Goal: Task Accomplishment & Management: Complete application form

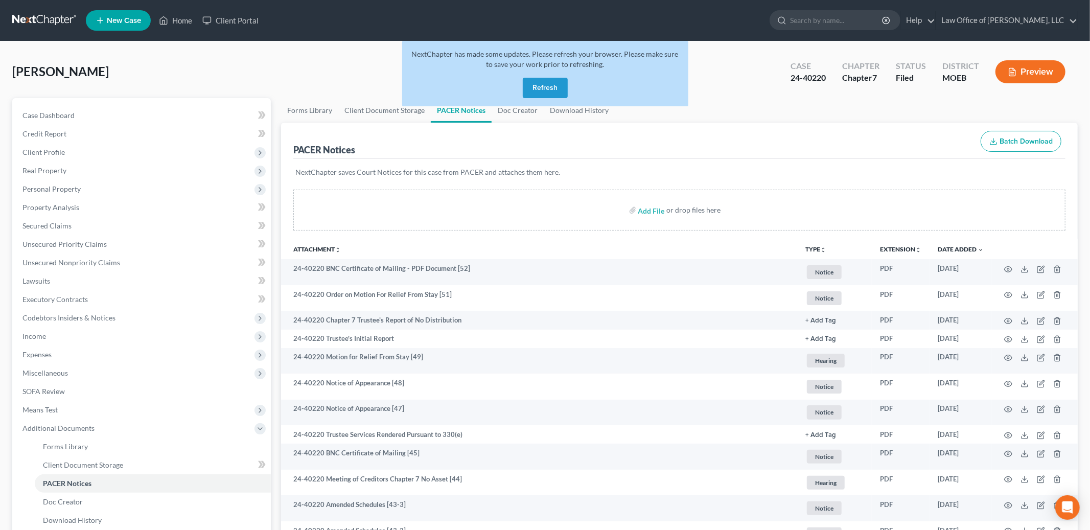
click at [534, 88] on button "Refresh" at bounding box center [545, 88] width 45 height 20
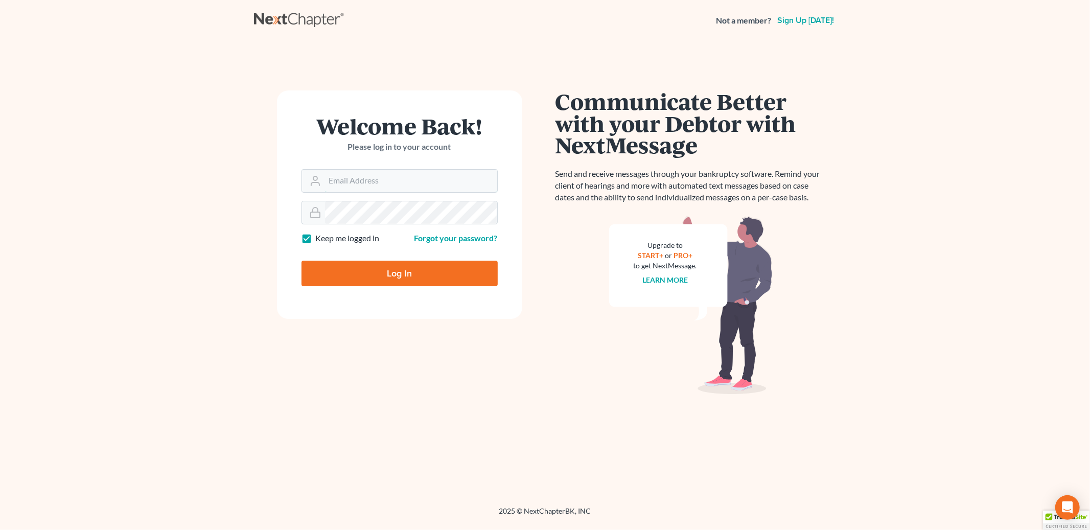
type input "[PERSON_NAME][EMAIL_ADDRESS][DOMAIN_NAME]"
click at [389, 278] on input "Log In" at bounding box center [400, 274] width 196 height 26
type input "Thinking..."
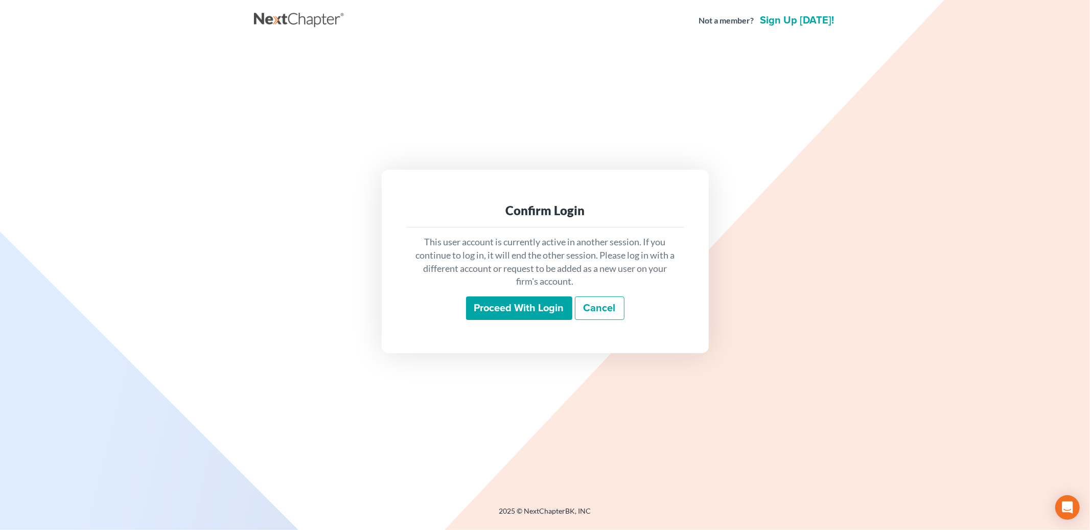
click at [510, 310] on input "Proceed with login" at bounding box center [519, 308] width 106 height 24
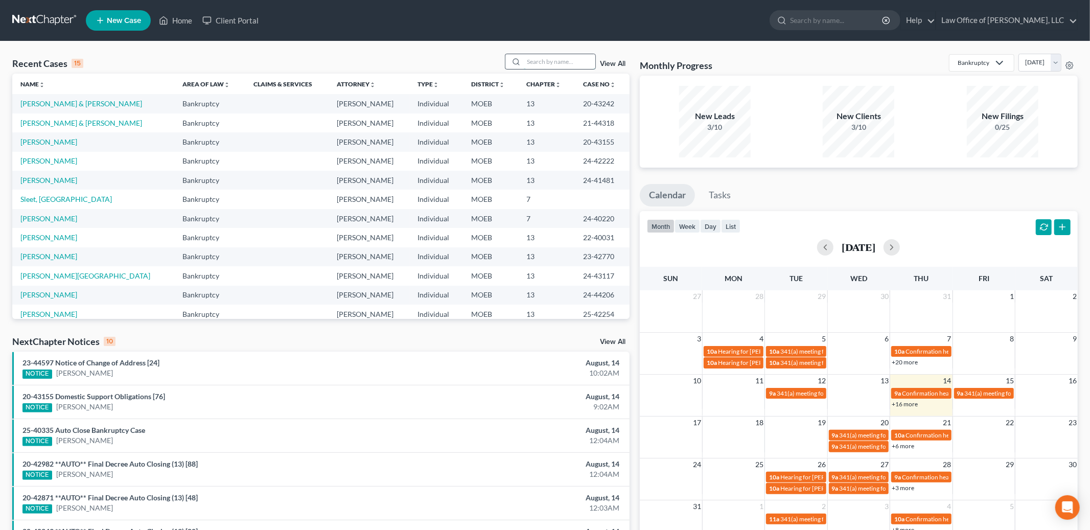
click at [562, 60] on input "search" at bounding box center [560, 61] width 72 height 15
type input "davidson"
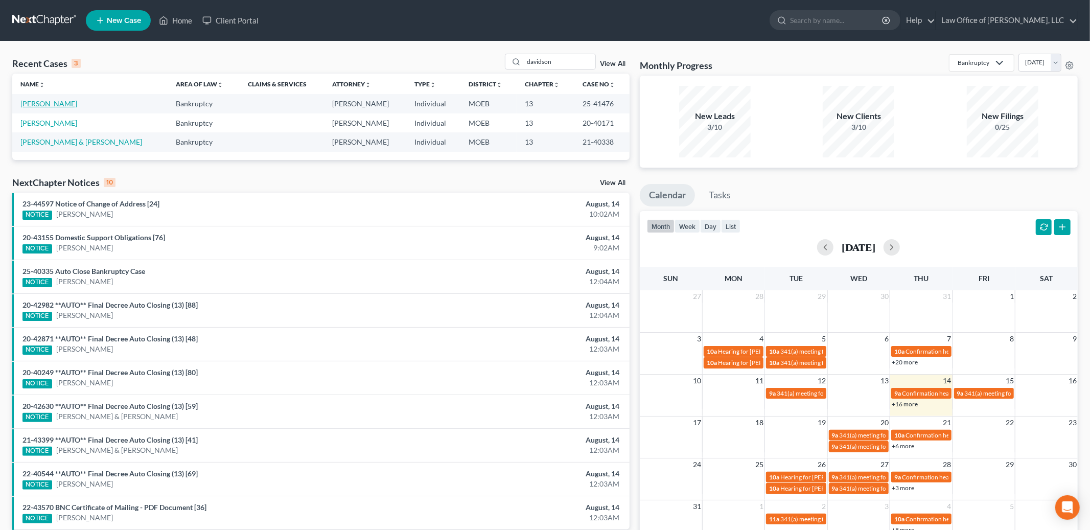
click at [25, 104] on link "[PERSON_NAME]" at bounding box center [48, 103] width 57 height 9
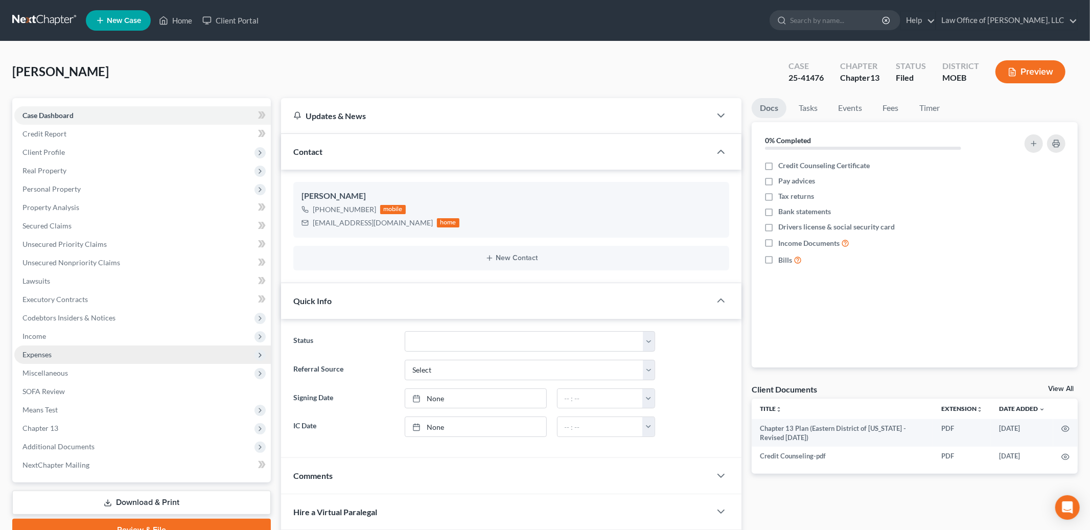
click at [50, 354] on span "Expenses" at bounding box center [36, 354] width 29 height 9
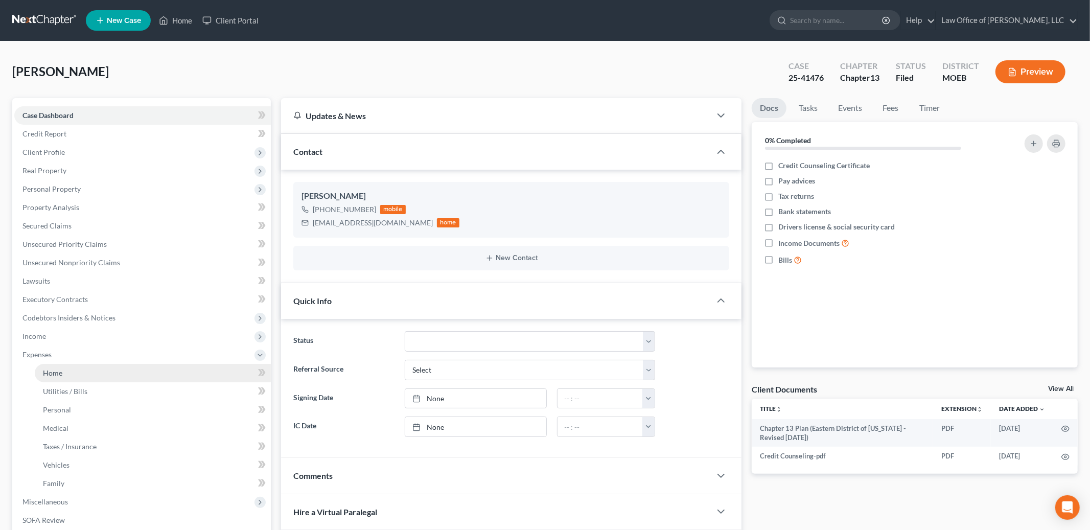
click at [77, 364] on link "Home" at bounding box center [153, 373] width 236 height 18
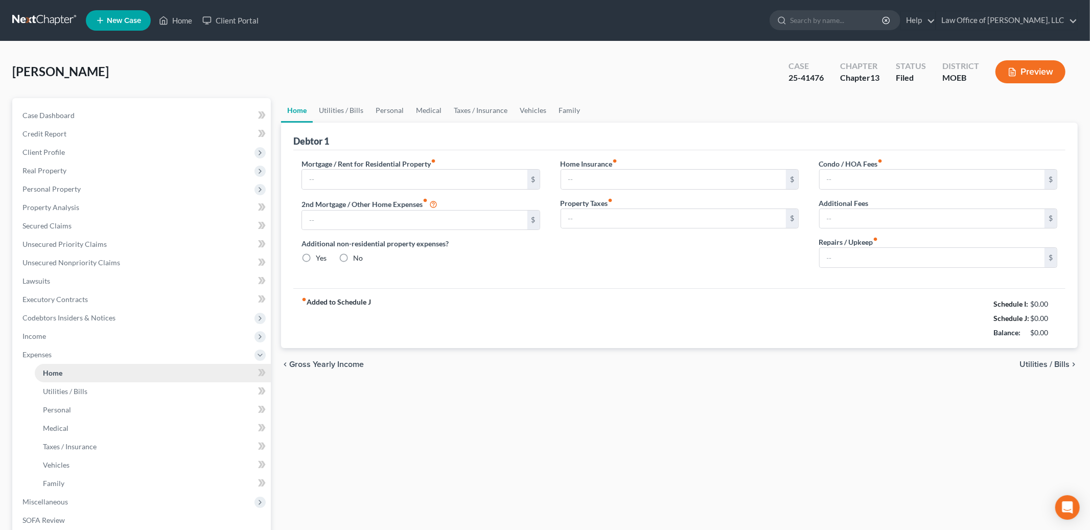
type input "0.00"
radio input "true"
type input "0.00"
type input "170.00"
type input "0.00"
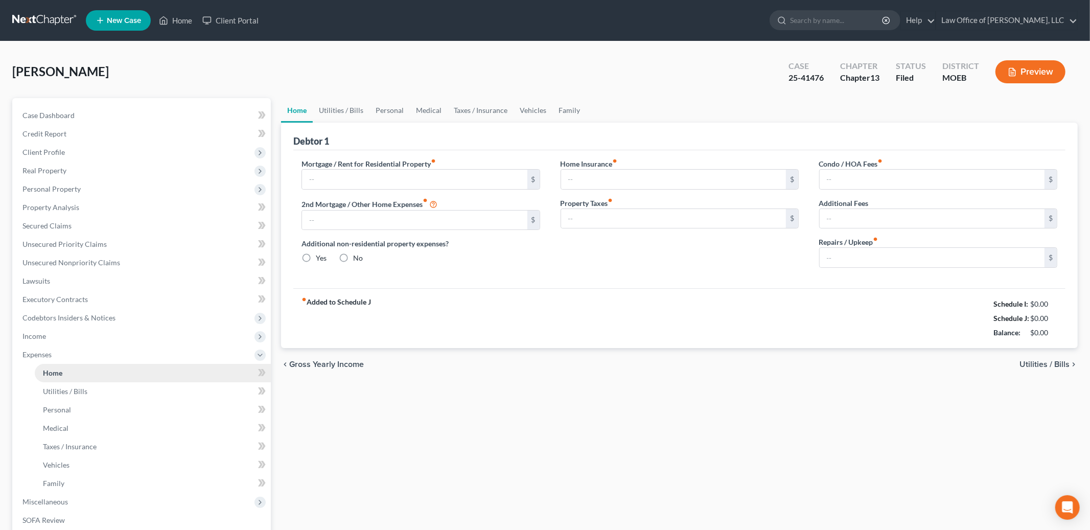
type input "0.00"
type input "100.00"
click at [1066, 515] on div "Open Intercom Messenger" at bounding box center [1067, 507] width 27 height 27
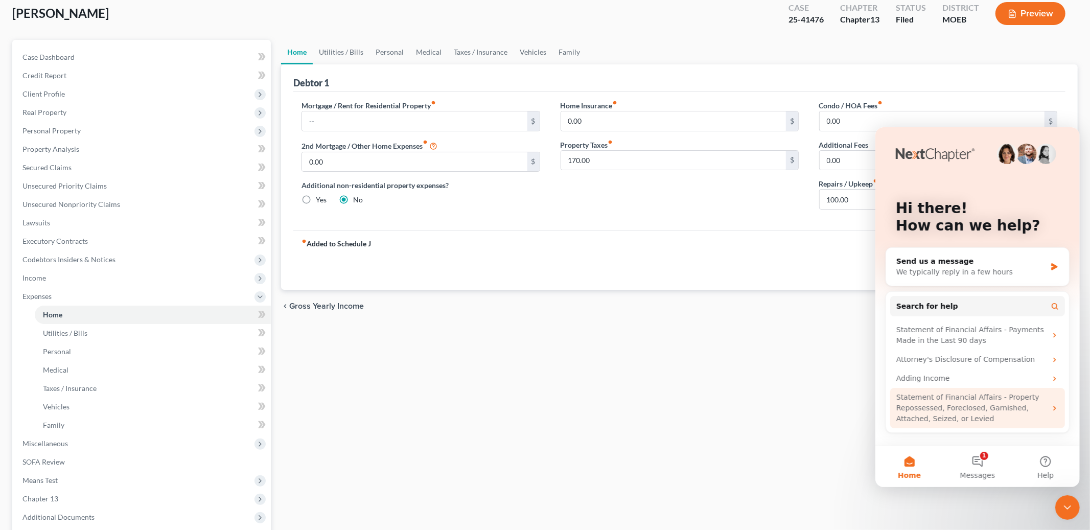
scroll to position [59, 0]
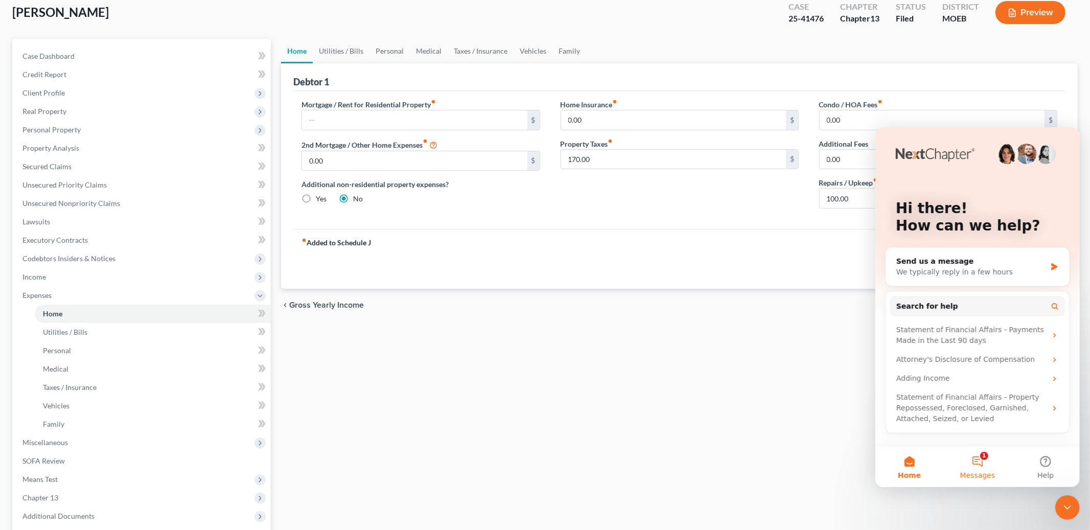
click at [973, 474] on span "Messages" at bounding box center [977, 474] width 35 height 7
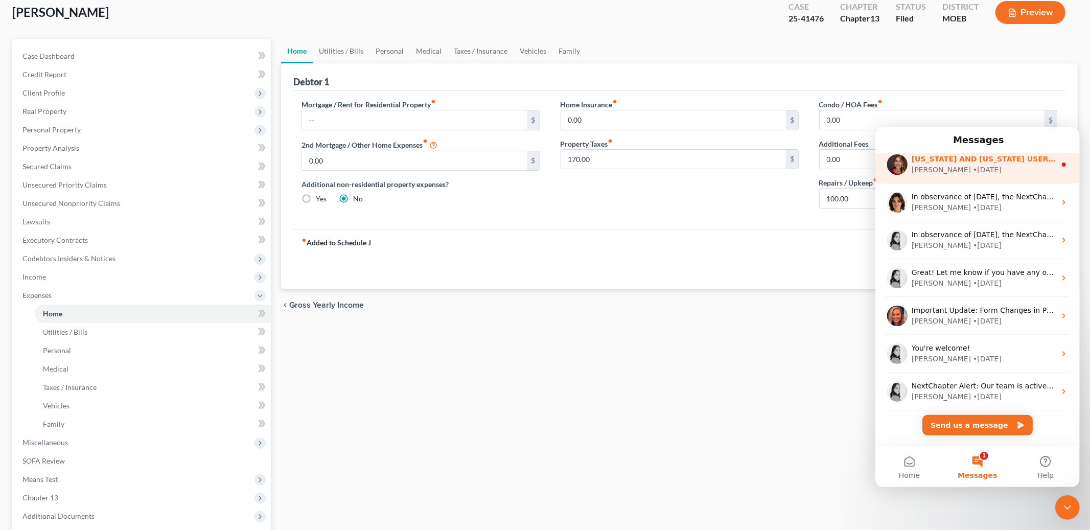
scroll to position [126, 0]
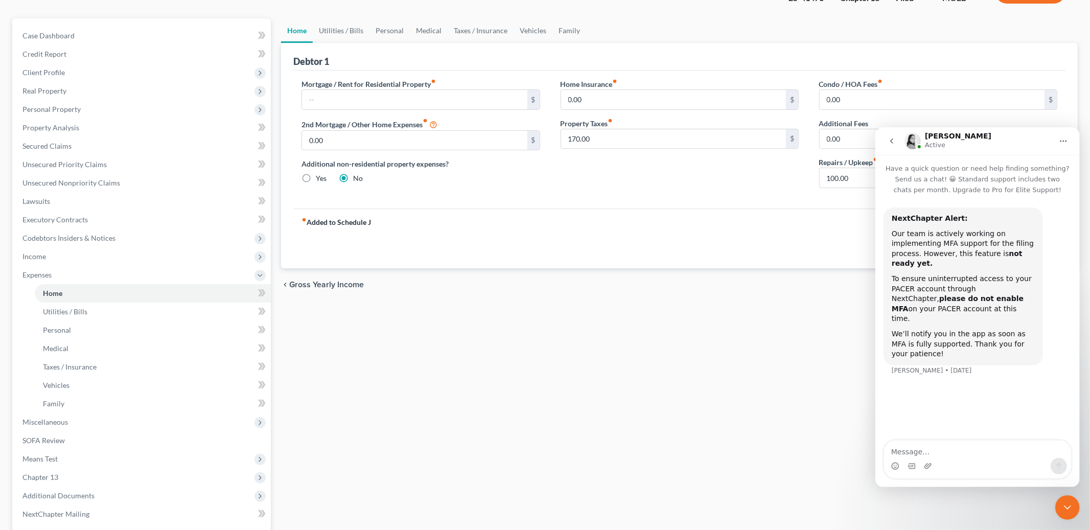
scroll to position [78, 0]
click at [847, 346] on div "Home Utilities / Bills Personal Medical Taxes / Insurance Vehicles Family Debto…" at bounding box center [679, 306] width 807 height 572
click at [1072, 499] on div "Close Intercom Messenger" at bounding box center [1067, 507] width 25 height 25
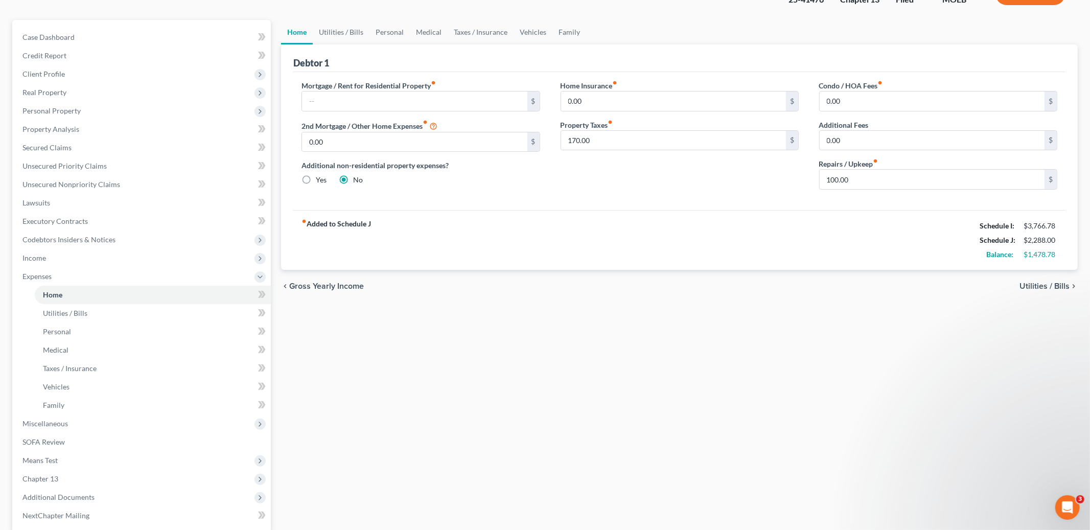
scroll to position [0, 0]
click at [1067, 512] on icon "Open Intercom Messenger" at bounding box center [1067, 507] width 17 height 17
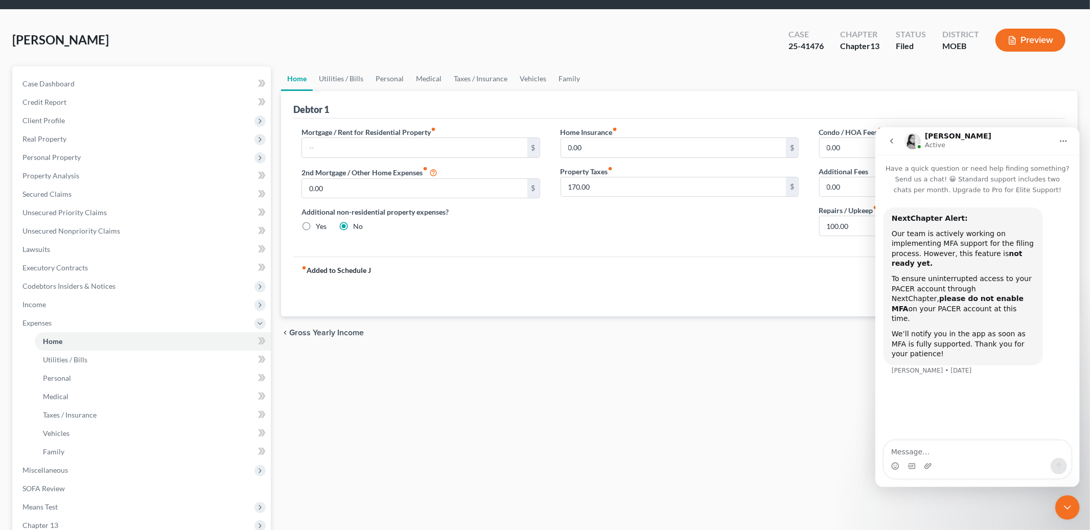
scroll to position [21, 0]
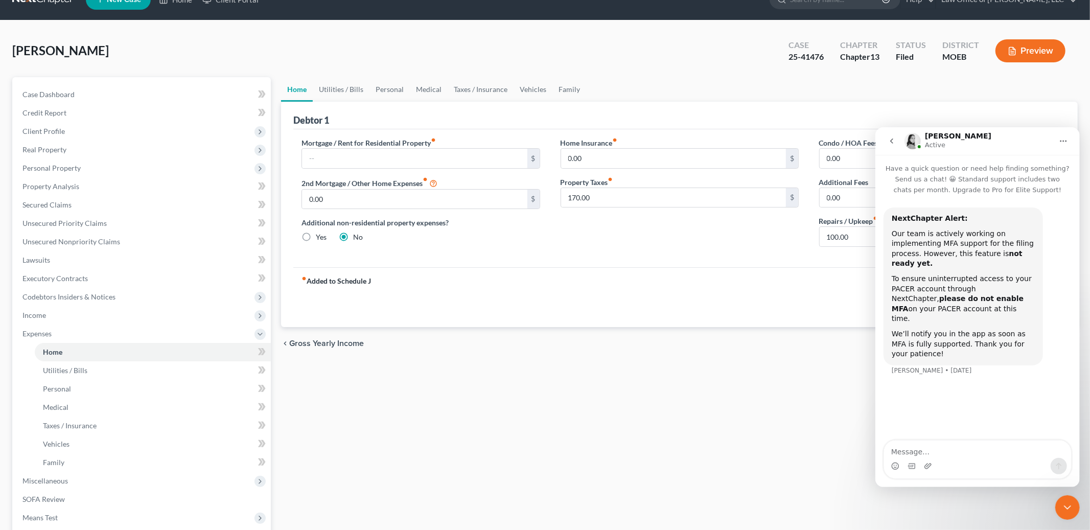
click at [890, 139] on icon "go back" at bounding box center [891, 140] width 8 height 8
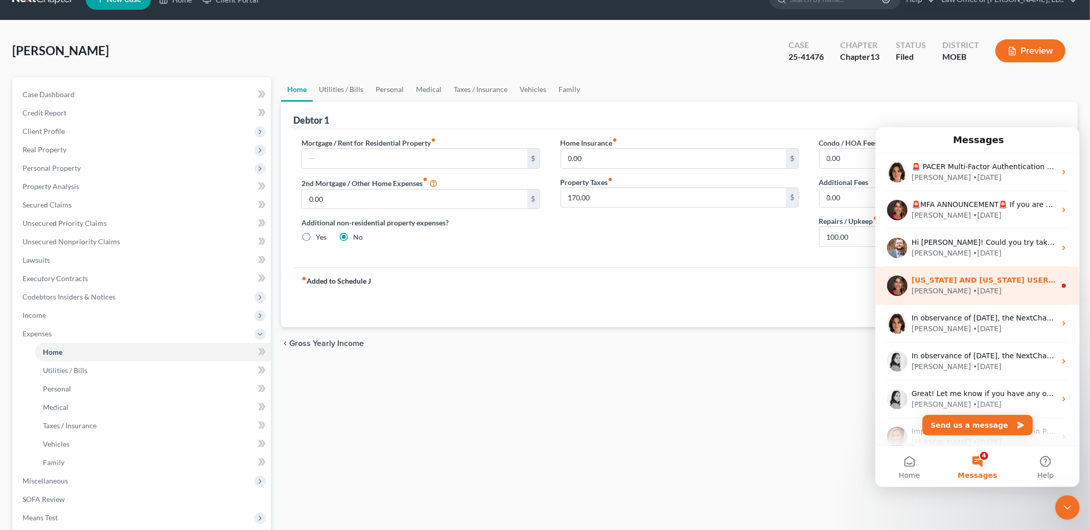
click at [1007, 295] on div "[PERSON_NAME] • [DATE]" at bounding box center [983, 290] width 144 height 11
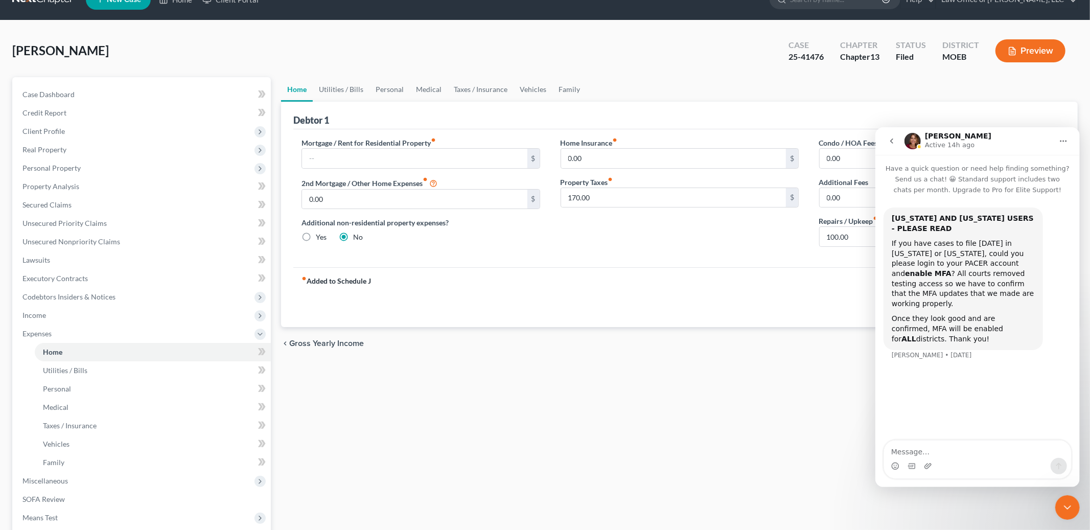
click at [1067, 510] on icon "Close Intercom Messenger" at bounding box center [1067, 507] width 12 height 12
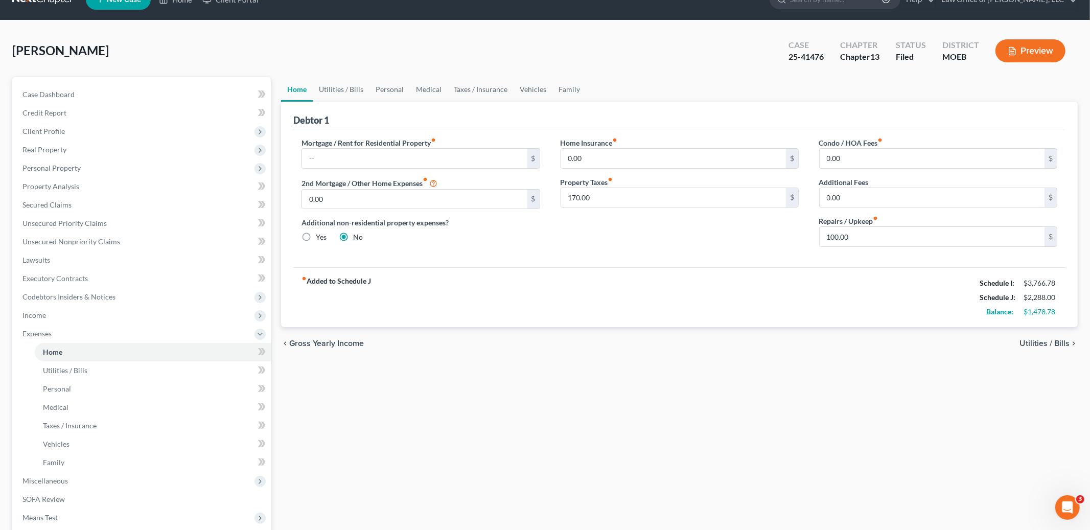
click at [1069, 509] on icon "Open Intercom Messenger" at bounding box center [1067, 507] width 17 height 17
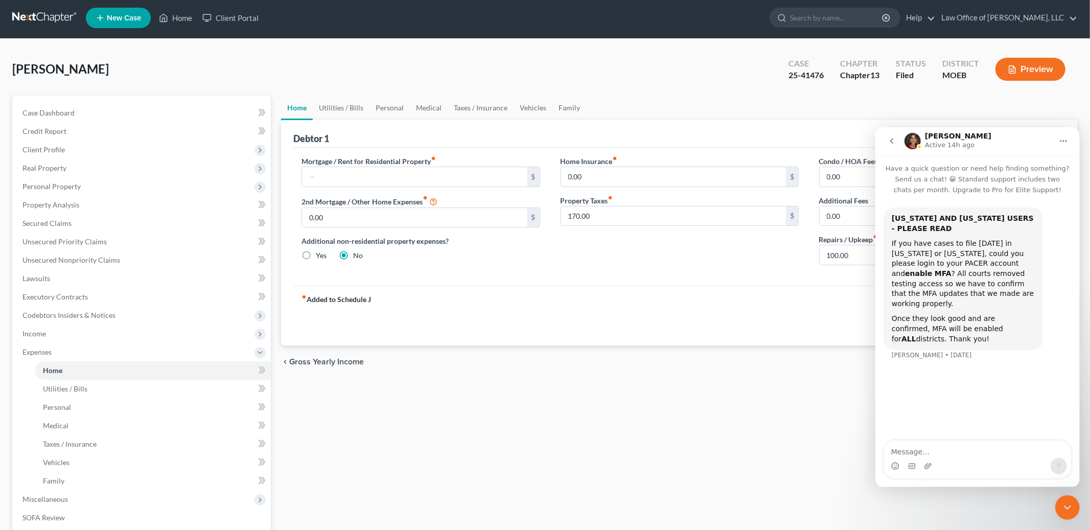
scroll to position [0, 0]
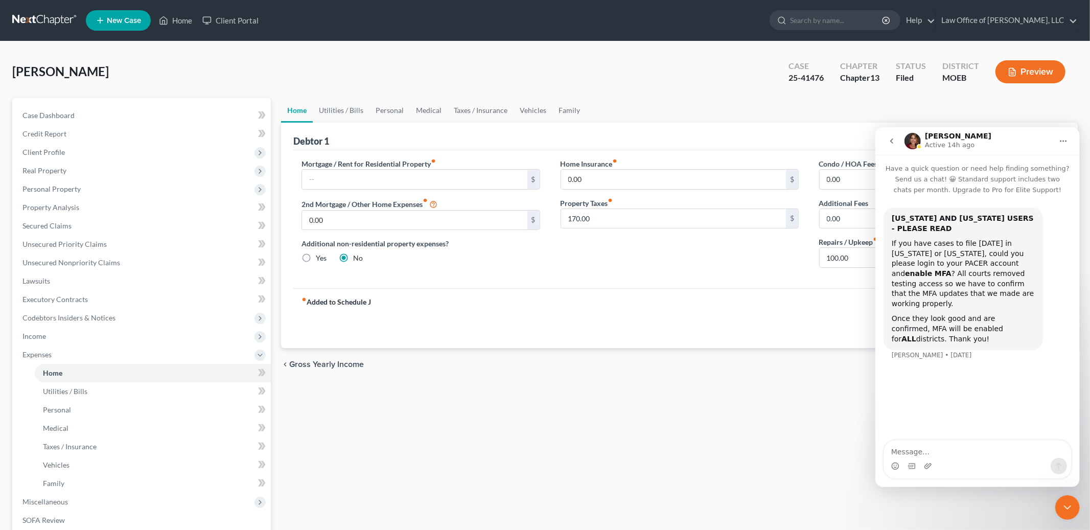
click at [892, 140] on icon "go back" at bounding box center [891, 140] width 8 height 8
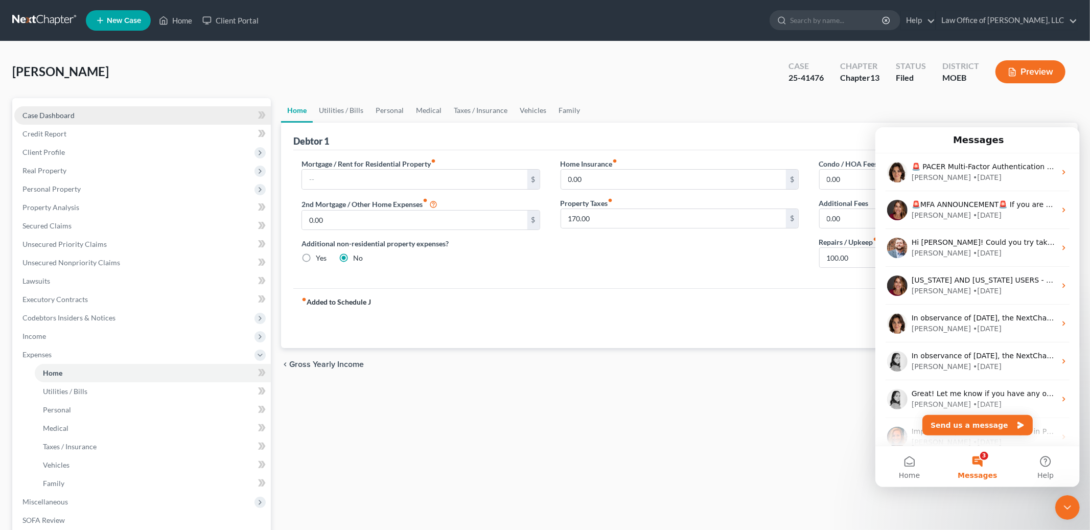
click at [173, 106] on link "Case Dashboard" at bounding box center [142, 115] width 257 height 18
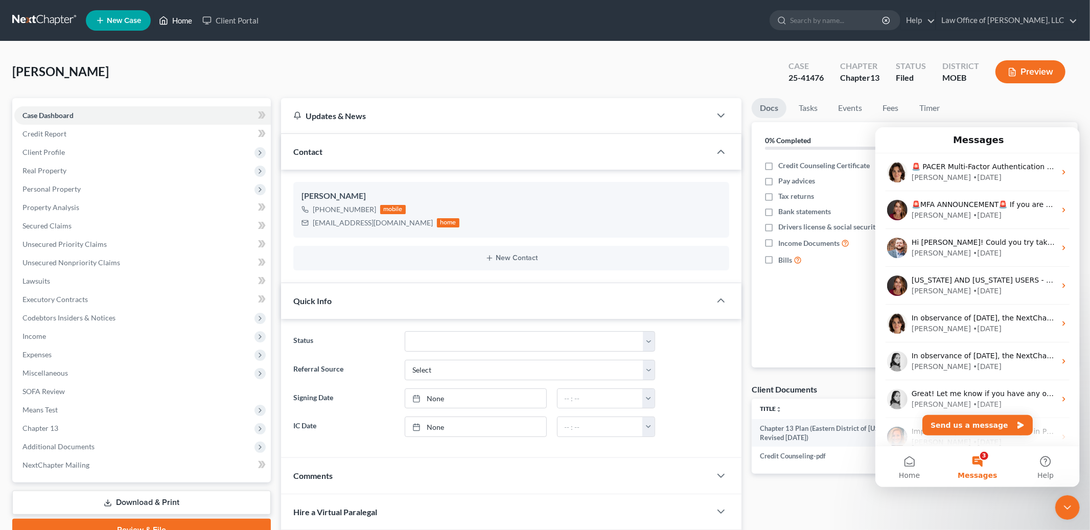
click at [186, 15] on link "Home" at bounding box center [175, 20] width 43 height 18
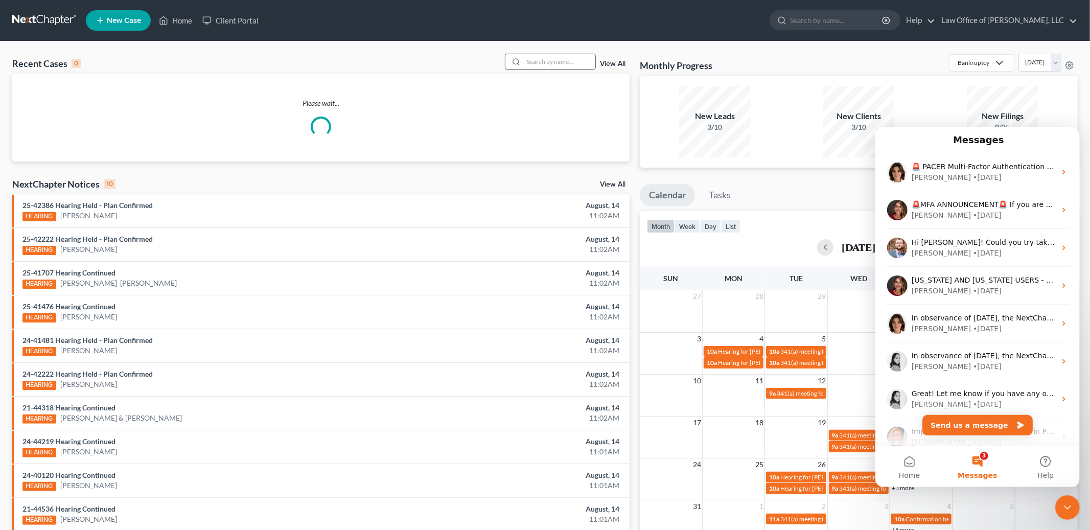
click at [540, 62] on input "search" at bounding box center [560, 61] width 72 height 15
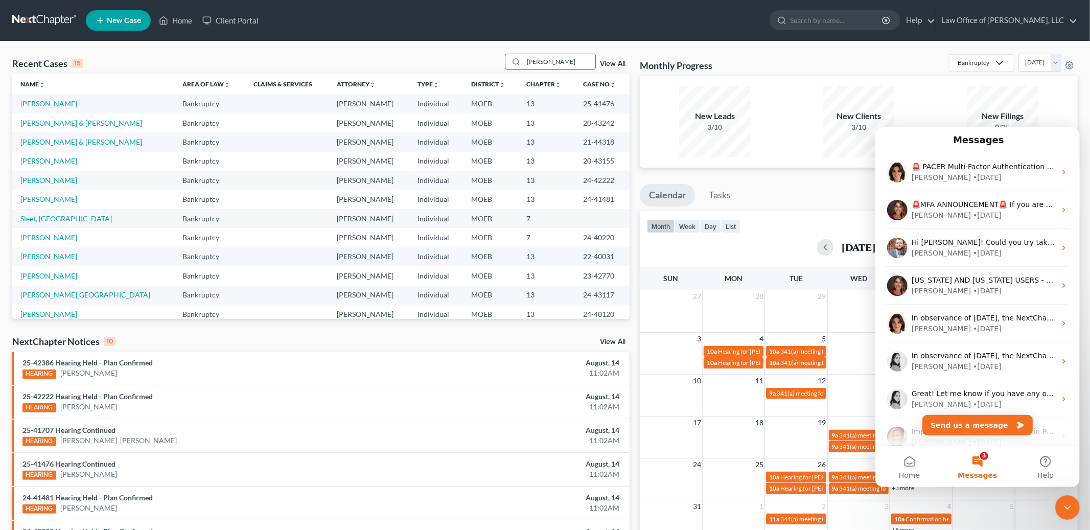
type input "[PERSON_NAME]"
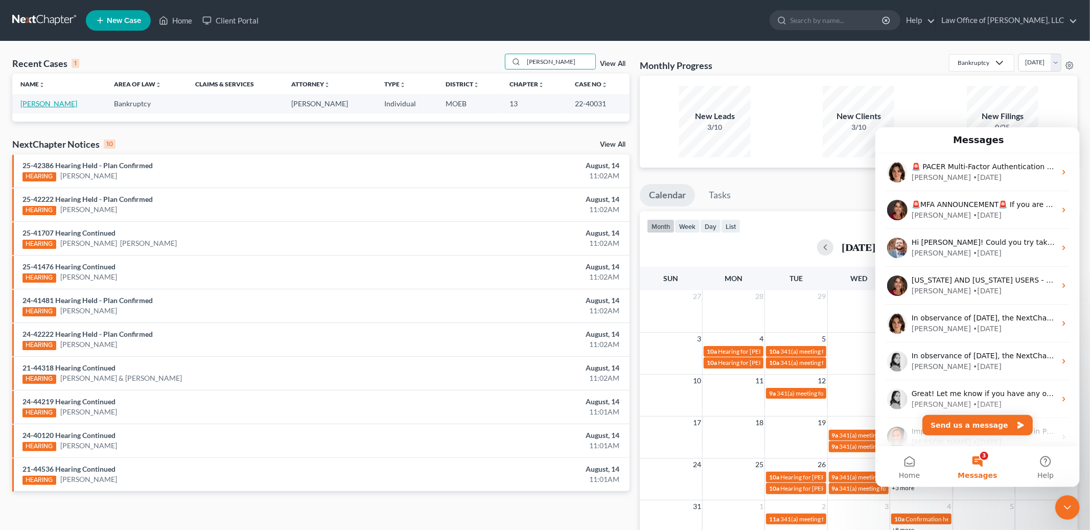
click at [40, 102] on link "[PERSON_NAME]" at bounding box center [48, 103] width 57 height 9
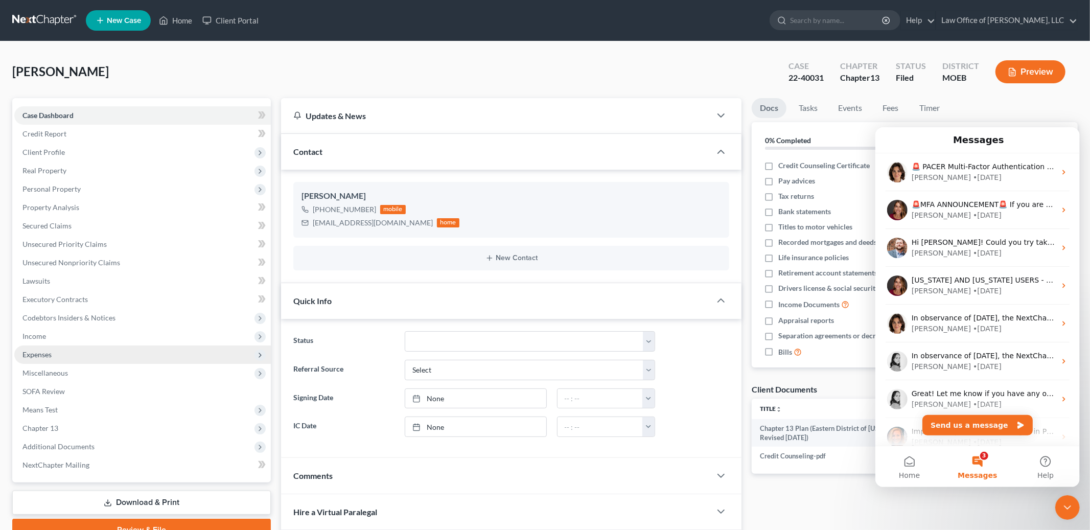
click at [40, 353] on span "Expenses" at bounding box center [36, 354] width 29 height 9
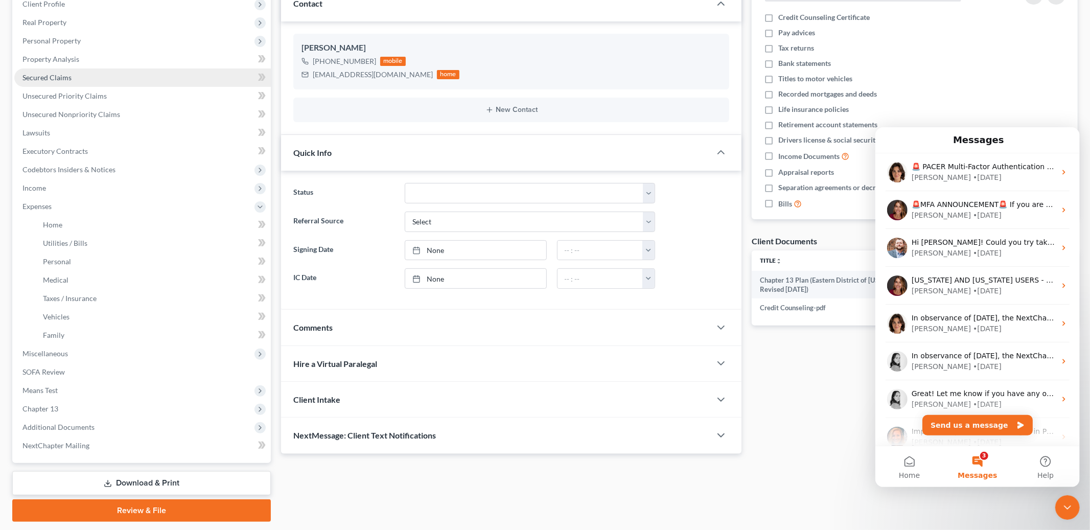
scroll to position [177, 0]
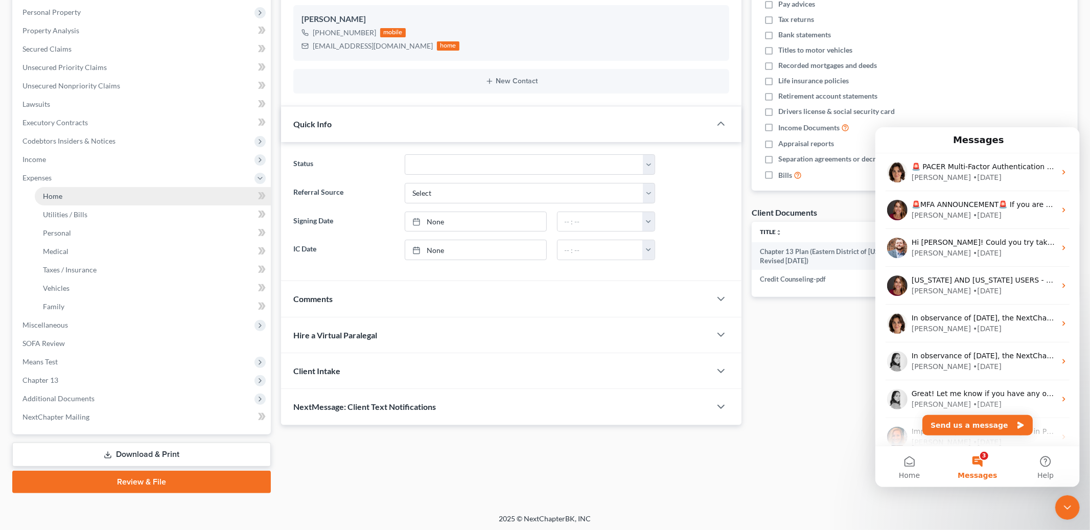
click at [63, 191] on link "Home" at bounding box center [153, 196] width 236 height 18
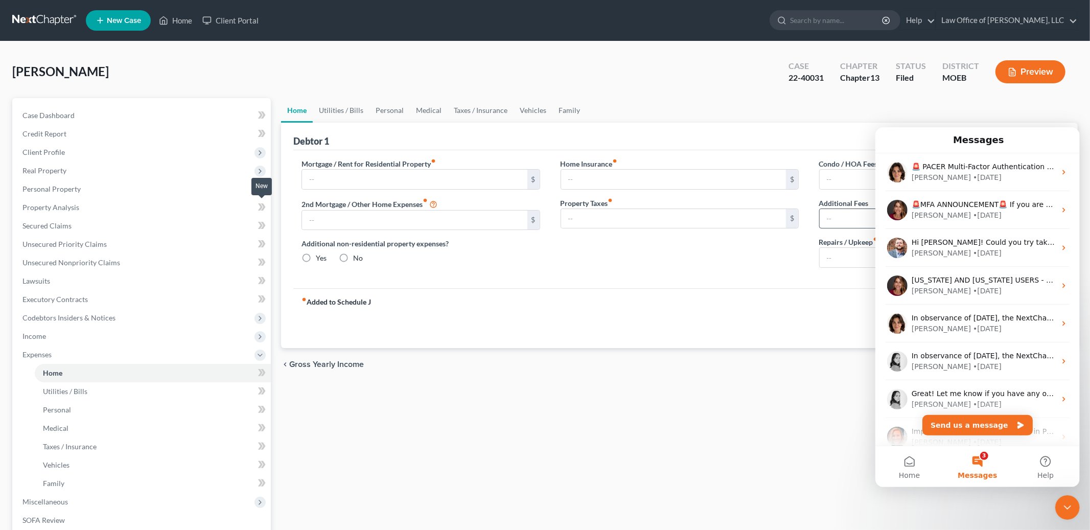
type input "1,115.00"
type input "0.00"
radio input "true"
type input "18.00"
type input "0.00"
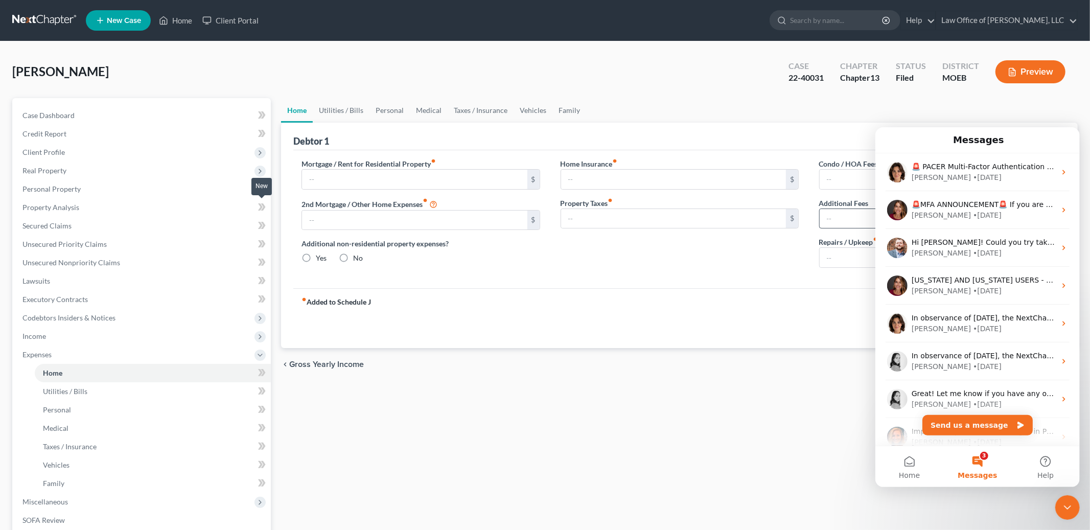
type input "0.00"
click at [1065, 511] on icon "Close Intercom Messenger" at bounding box center [1067, 507] width 12 height 12
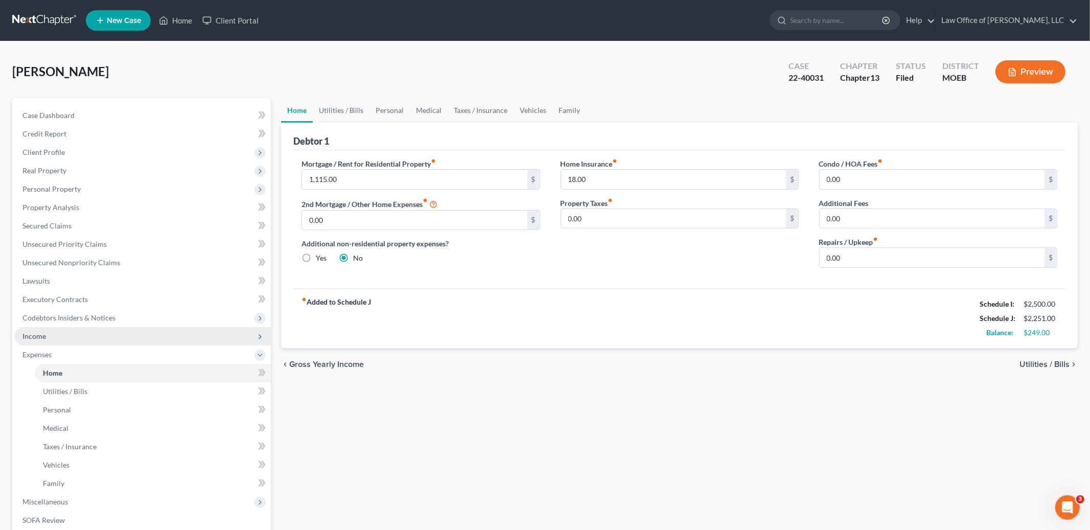
click at [60, 335] on span "Income" at bounding box center [142, 336] width 257 height 18
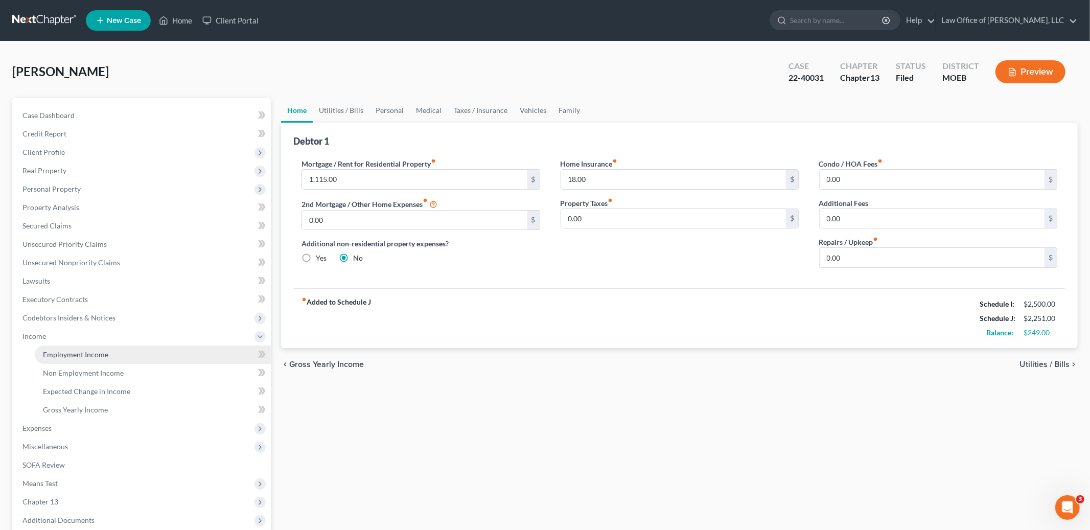
click at [61, 350] on span "Employment Income" at bounding box center [75, 354] width 65 height 9
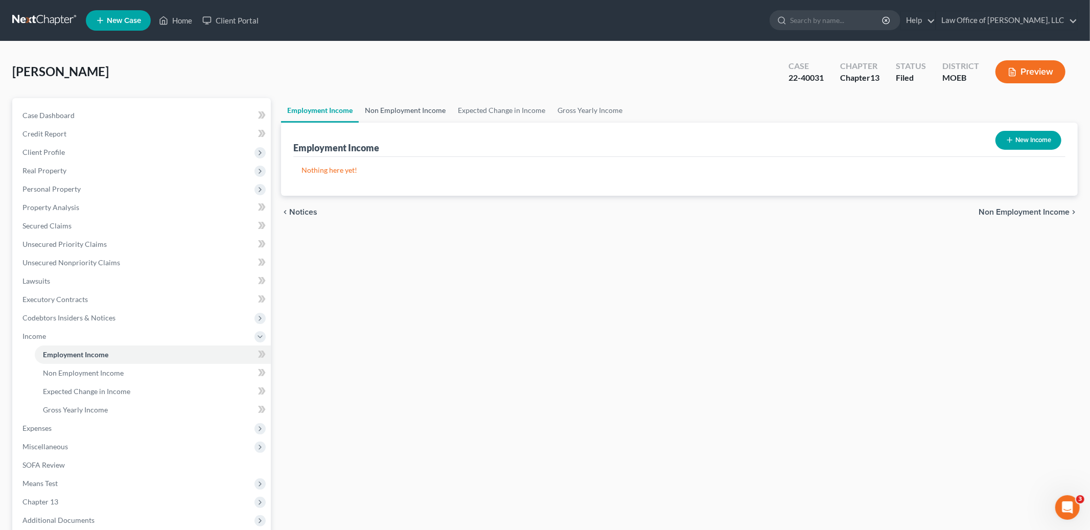
click at [396, 107] on link "Non Employment Income" at bounding box center [405, 110] width 93 height 25
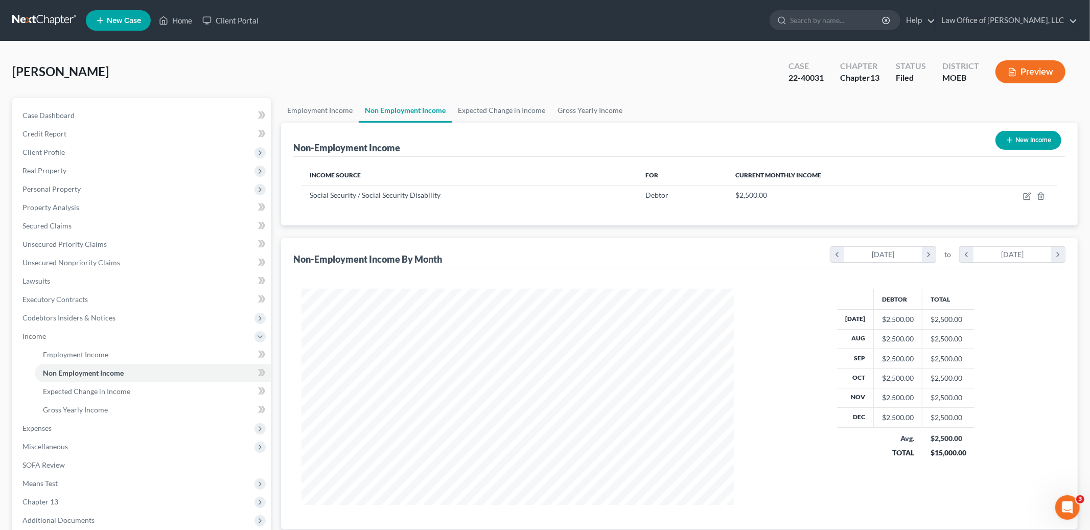
scroll to position [216, 453]
click at [57, 426] on span "Expenses" at bounding box center [142, 428] width 257 height 18
click at [68, 377] on link "Home" at bounding box center [153, 373] width 236 height 18
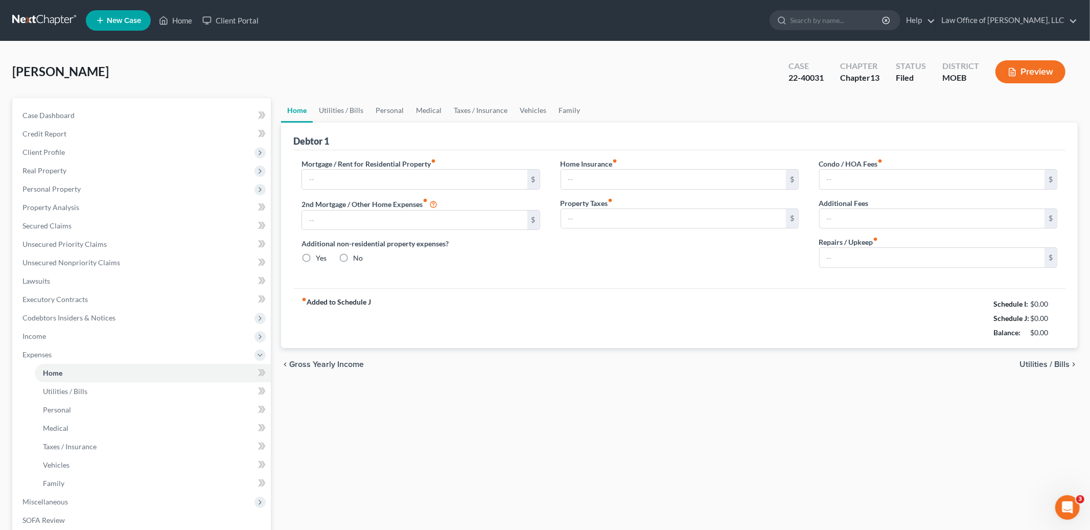
type input "1,115.00"
type input "0.00"
radio input "true"
type input "18.00"
type input "0.00"
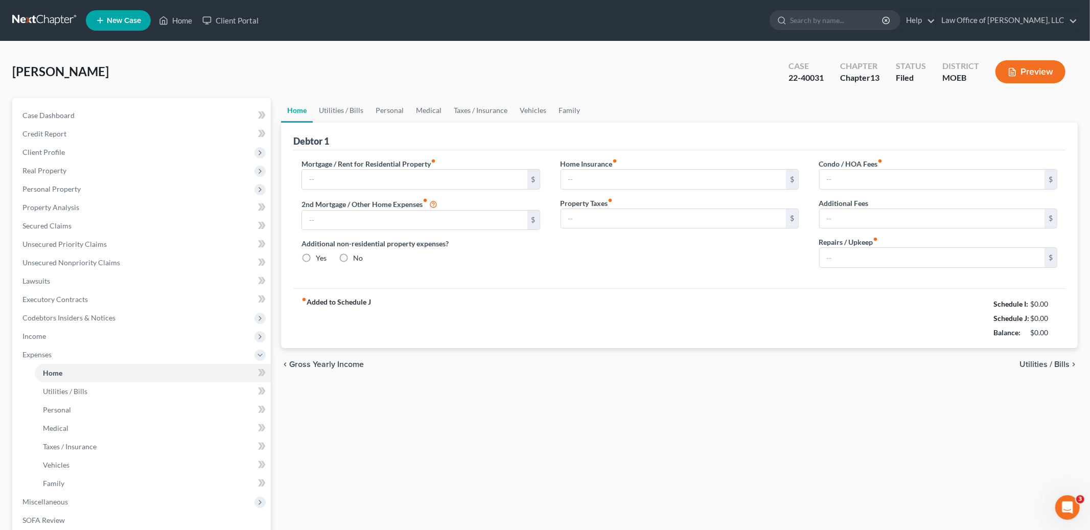
type input "0.00"
click at [337, 109] on link "Utilities / Bills" at bounding box center [341, 110] width 57 height 25
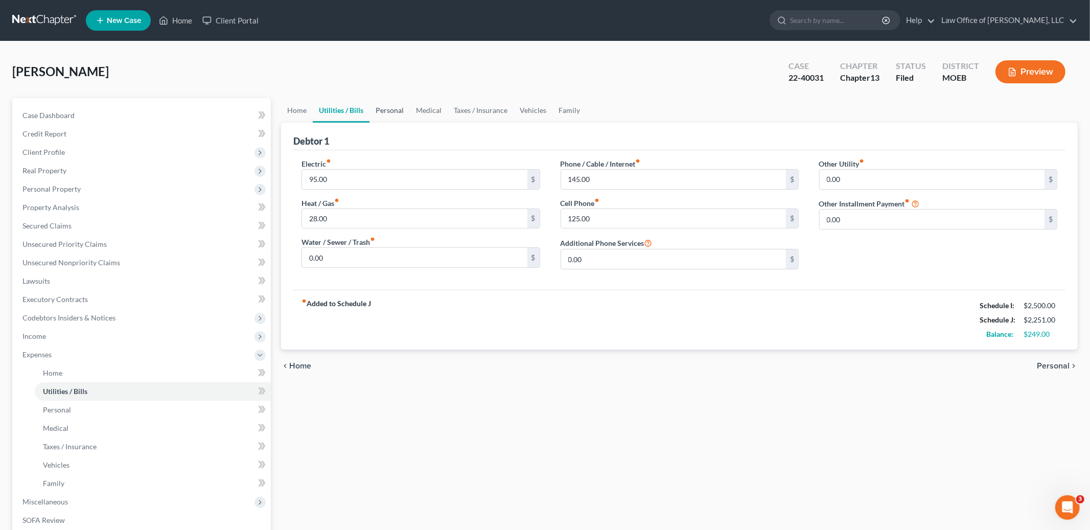
click at [389, 108] on link "Personal" at bounding box center [390, 110] width 40 height 25
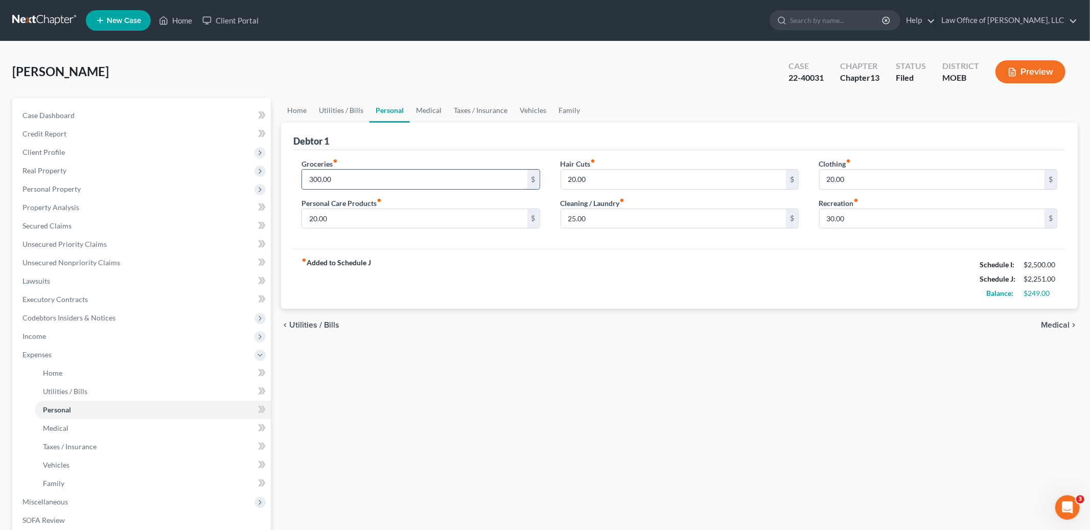
click at [359, 179] on input "300.00" at bounding box center [414, 179] width 225 height 19
